Goal: Register for event/course

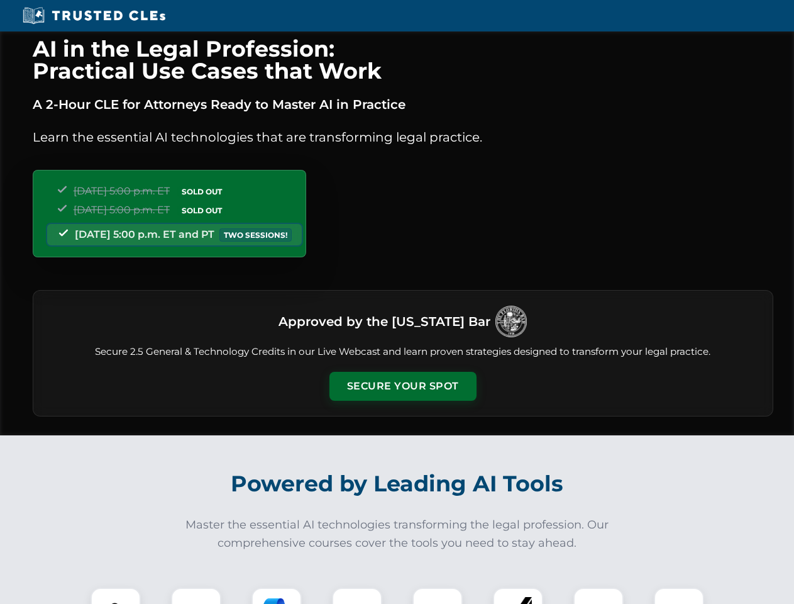
click at [402, 386] on button "Secure Your Spot" at bounding box center [402, 386] width 147 height 29
click at [116, 595] on img at bounding box center [115, 612] width 36 height 36
click at [196, 595] on div at bounding box center [196, 612] width 50 height 50
